Goal: Transaction & Acquisition: Purchase product/service

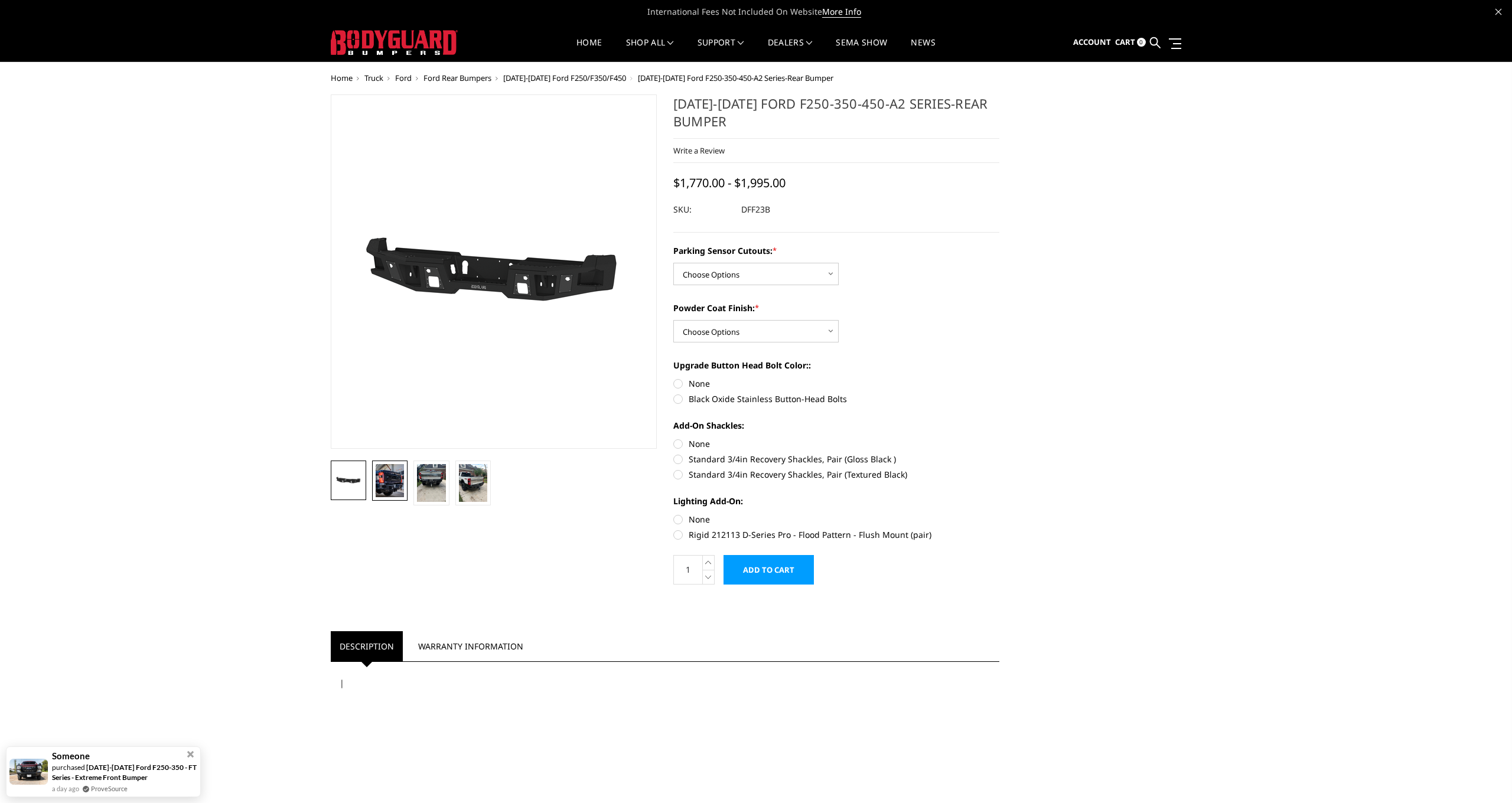
click at [380, 486] on img at bounding box center [390, 481] width 28 height 33
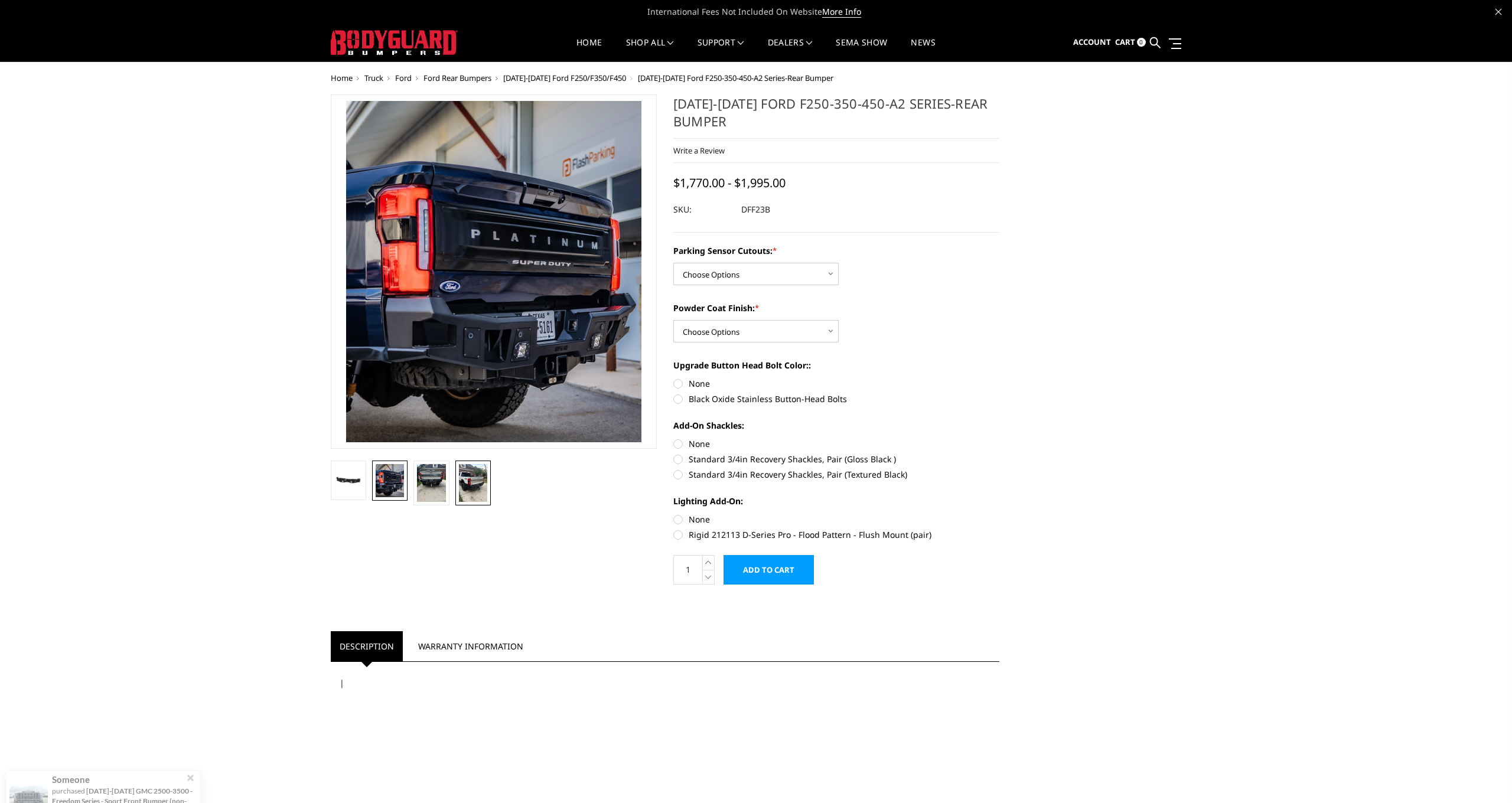
click at [479, 482] on img at bounding box center [473, 484] width 28 height 38
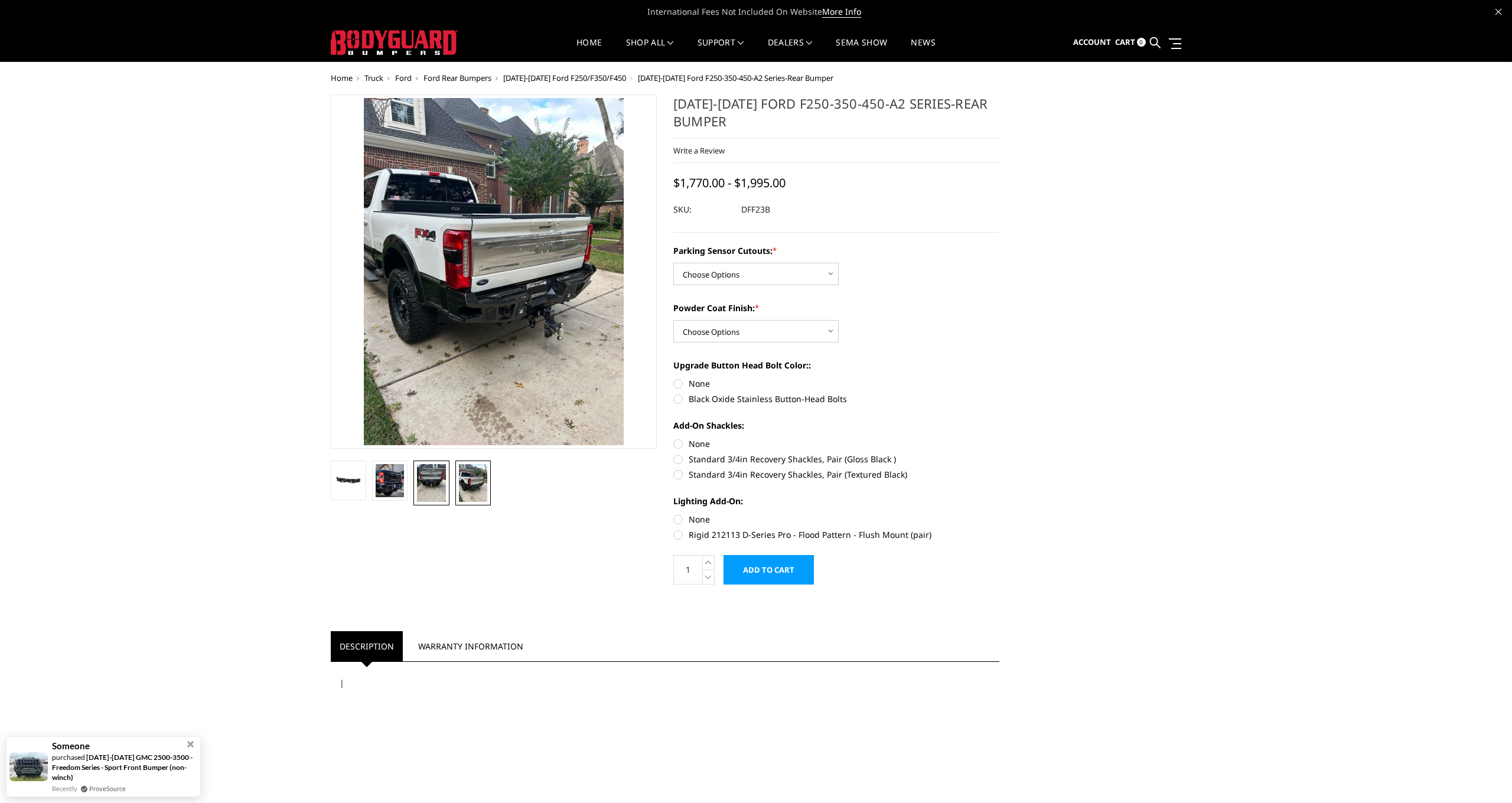
click at [437, 487] on img at bounding box center [431, 484] width 28 height 38
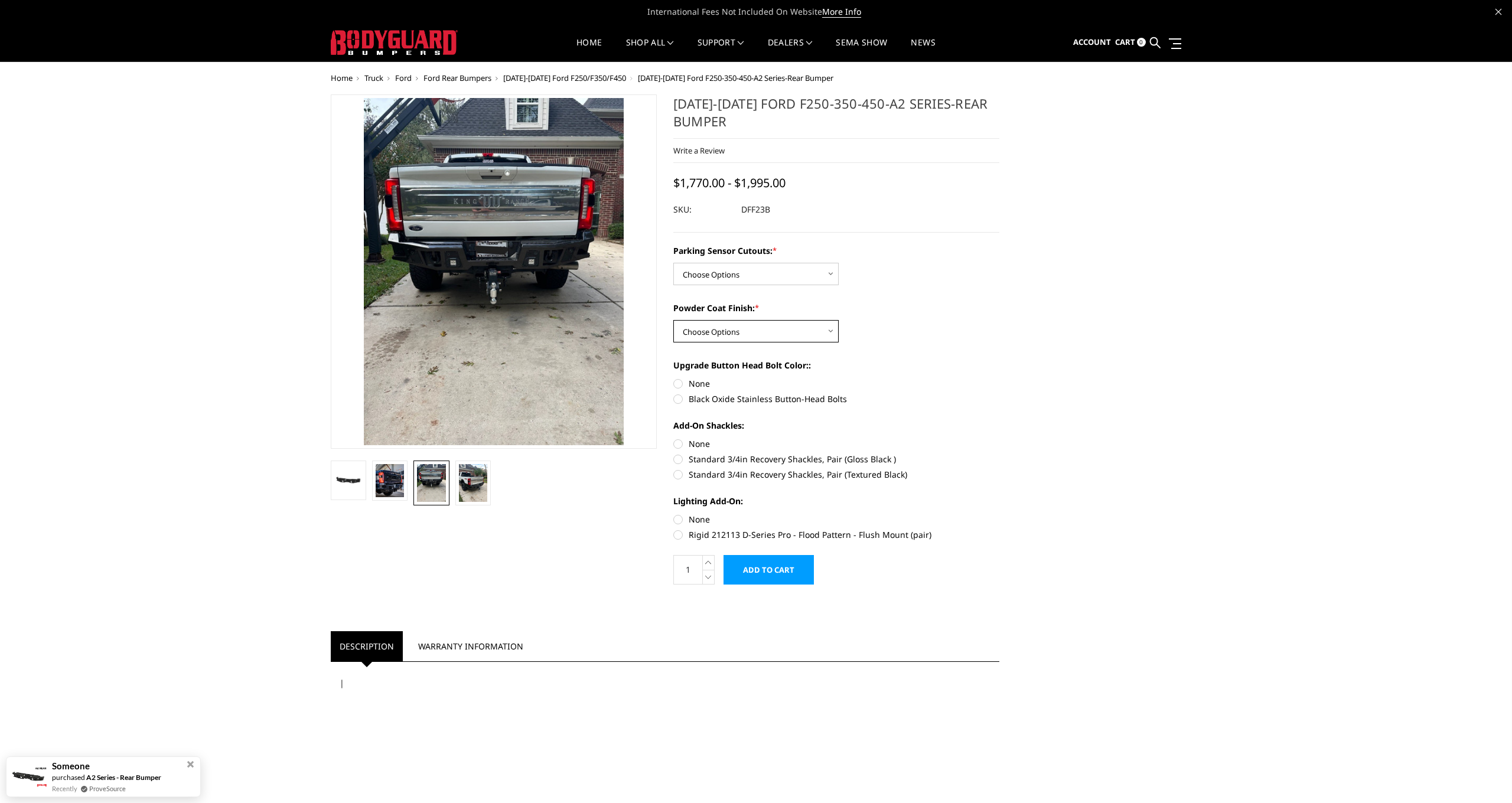
select select "2439"
select select "2436"
click at [681, 401] on label "Black Oxide Stainless Button-Head Bolts" at bounding box center [836, 399] width 326 height 12
click at [1000, 378] on input "Black Oxide Stainless Button-Head Bolts" at bounding box center [1000, 377] width 1 height 1
radio input "true"
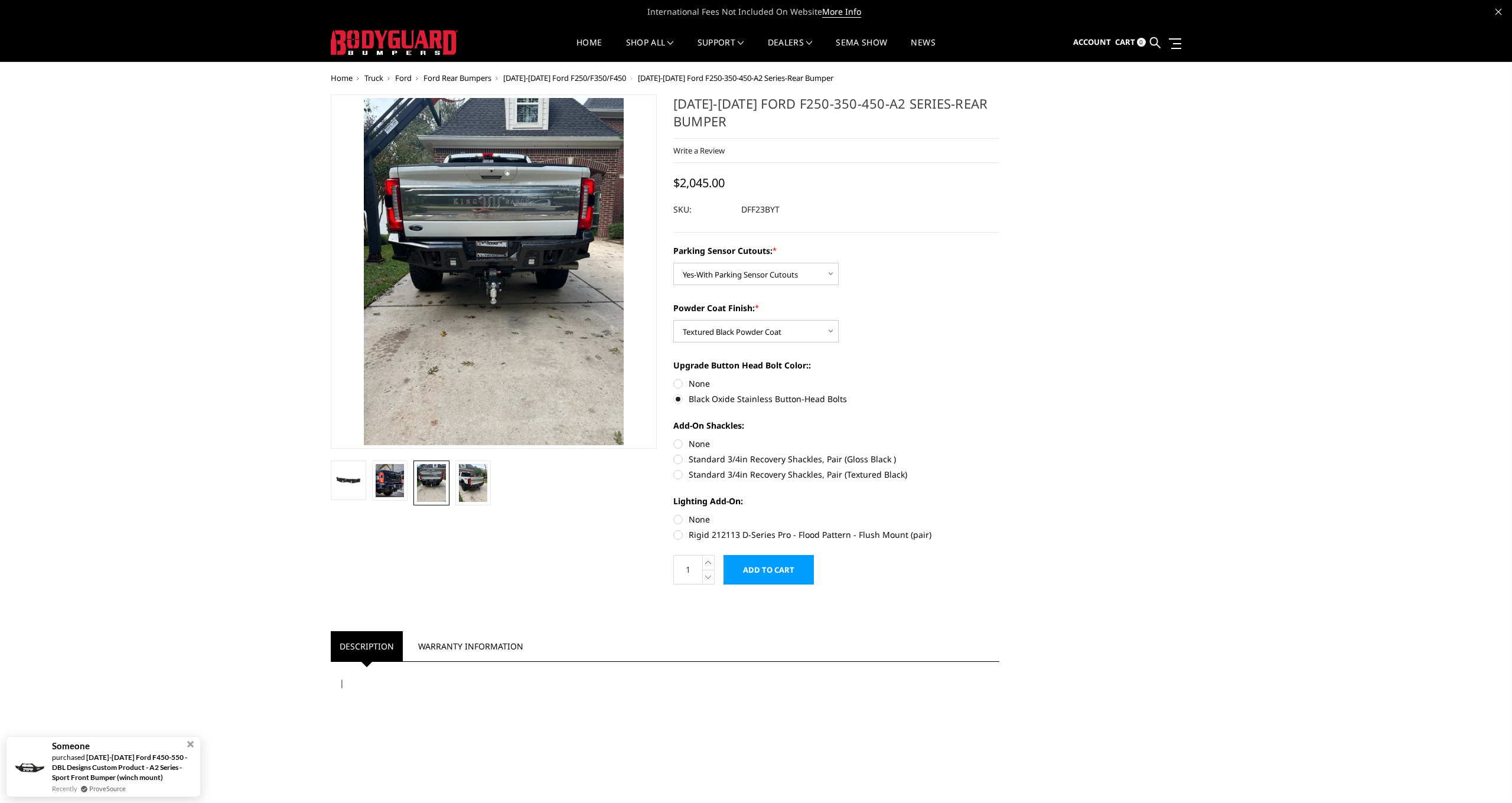
click at [680, 458] on label "Standard 3/4in Recovery Shackles, Pair (Gloss Black )" at bounding box center [836, 459] width 326 height 12
click at [1000, 438] on input "Standard 3/4in Recovery Shackles, Pair (Gloss Black )" at bounding box center [1000, 437] width 1 height 1
radio input "true"
select select "2438"
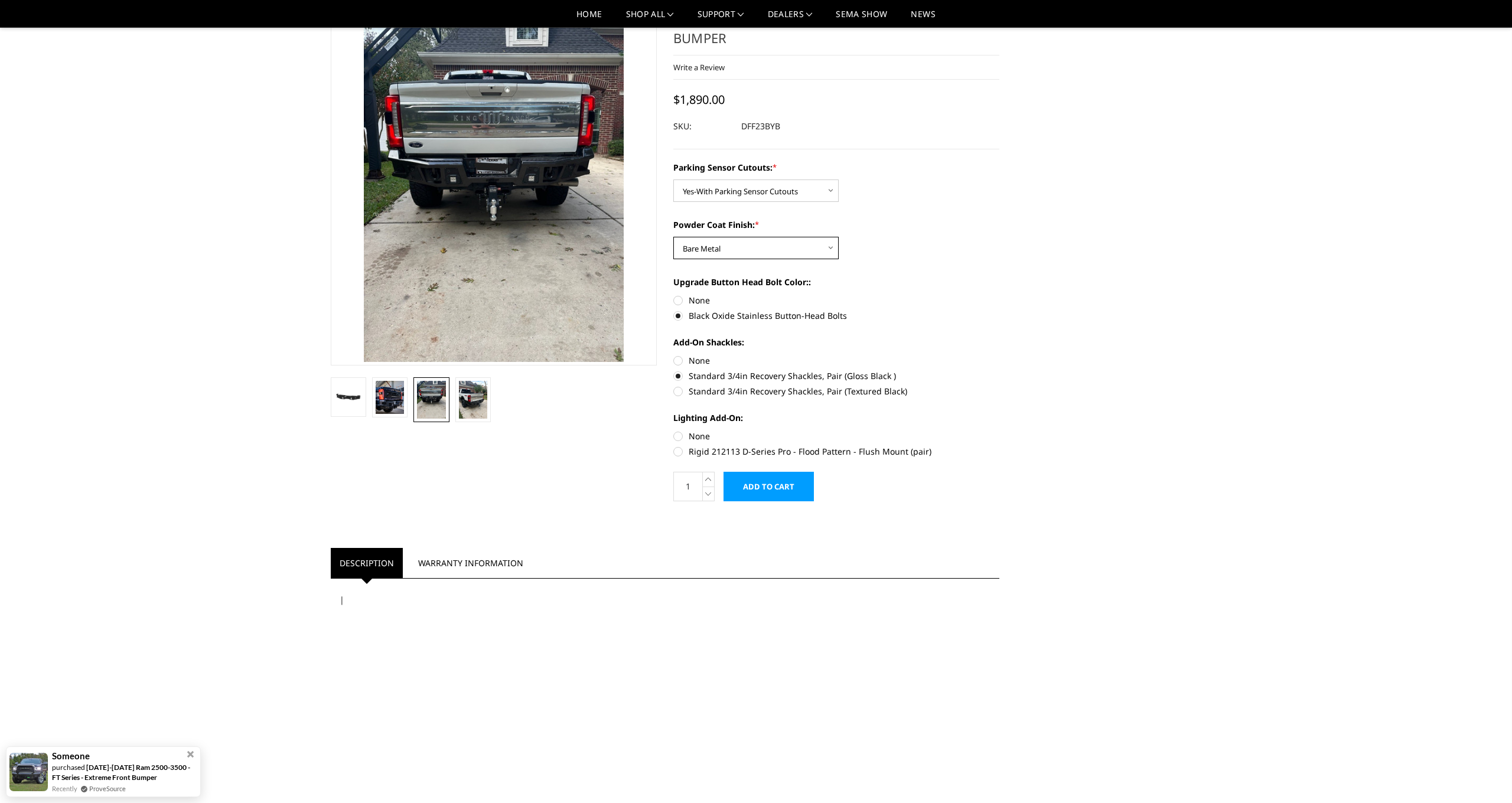
scroll to position [52, 0]
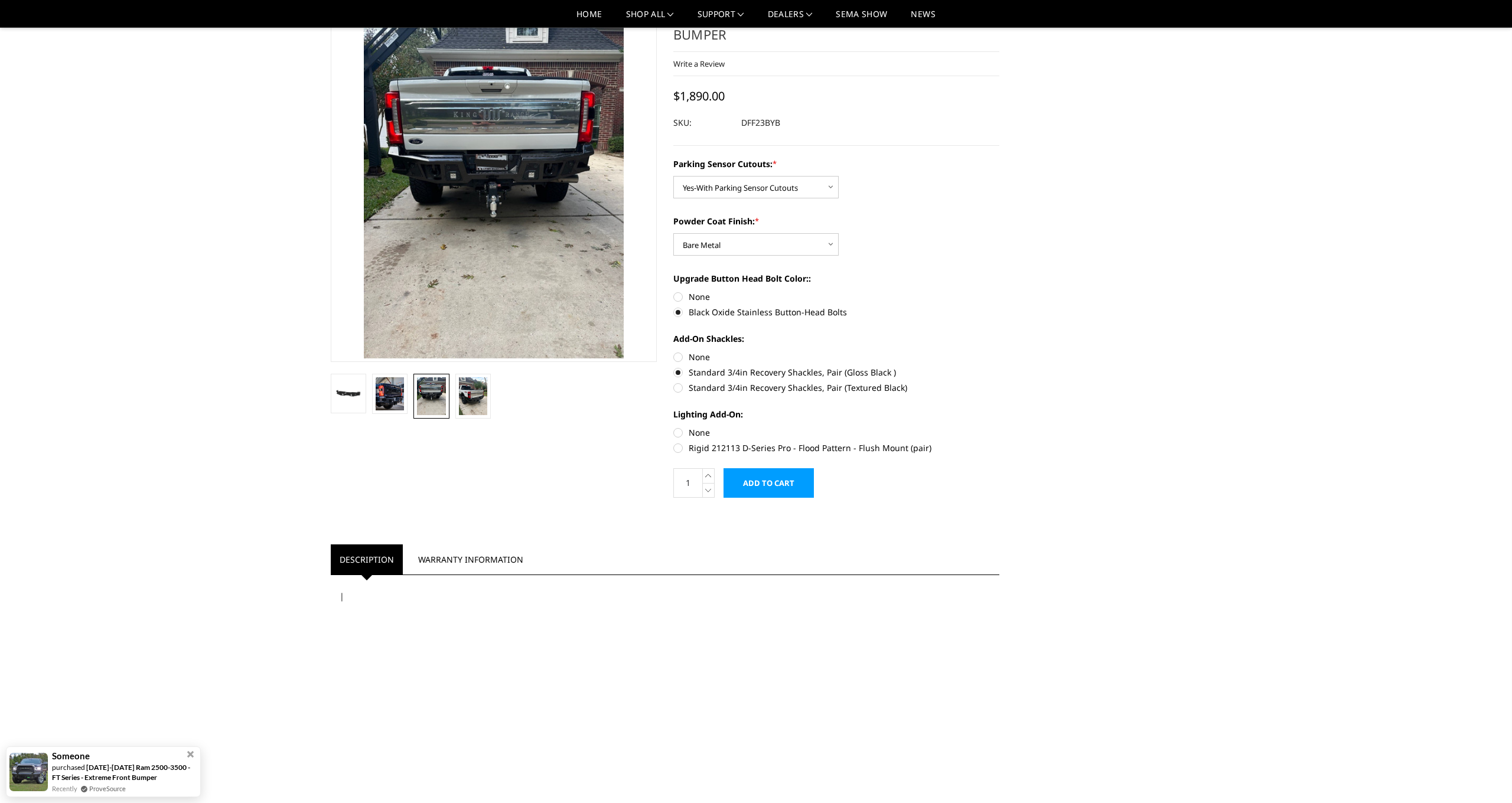
click at [721, 445] on label "Rigid 212113 D-Series Pro - Flood Pattern - Flush Mount (pair)" at bounding box center [836, 448] width 326 height 12
click at [1000, 427] on input "Rigid 212113 D-Series Pro - Flood Pattern - Flush Mount (pair)" at bounding box center [1000, 426] width 1 height 1
radio input "true"
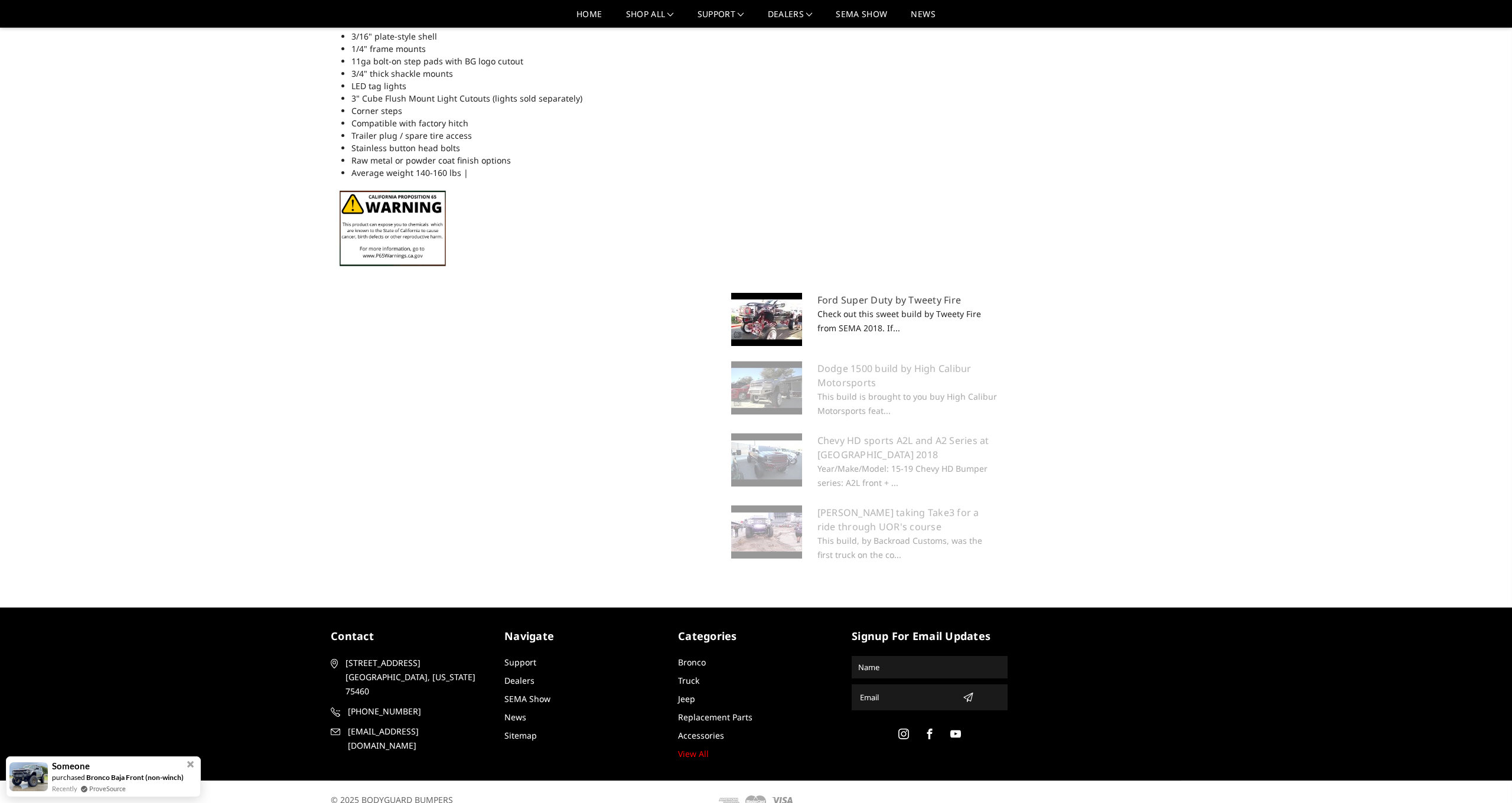
scroll to position [927, 0]
